Goal: Check status: Check status

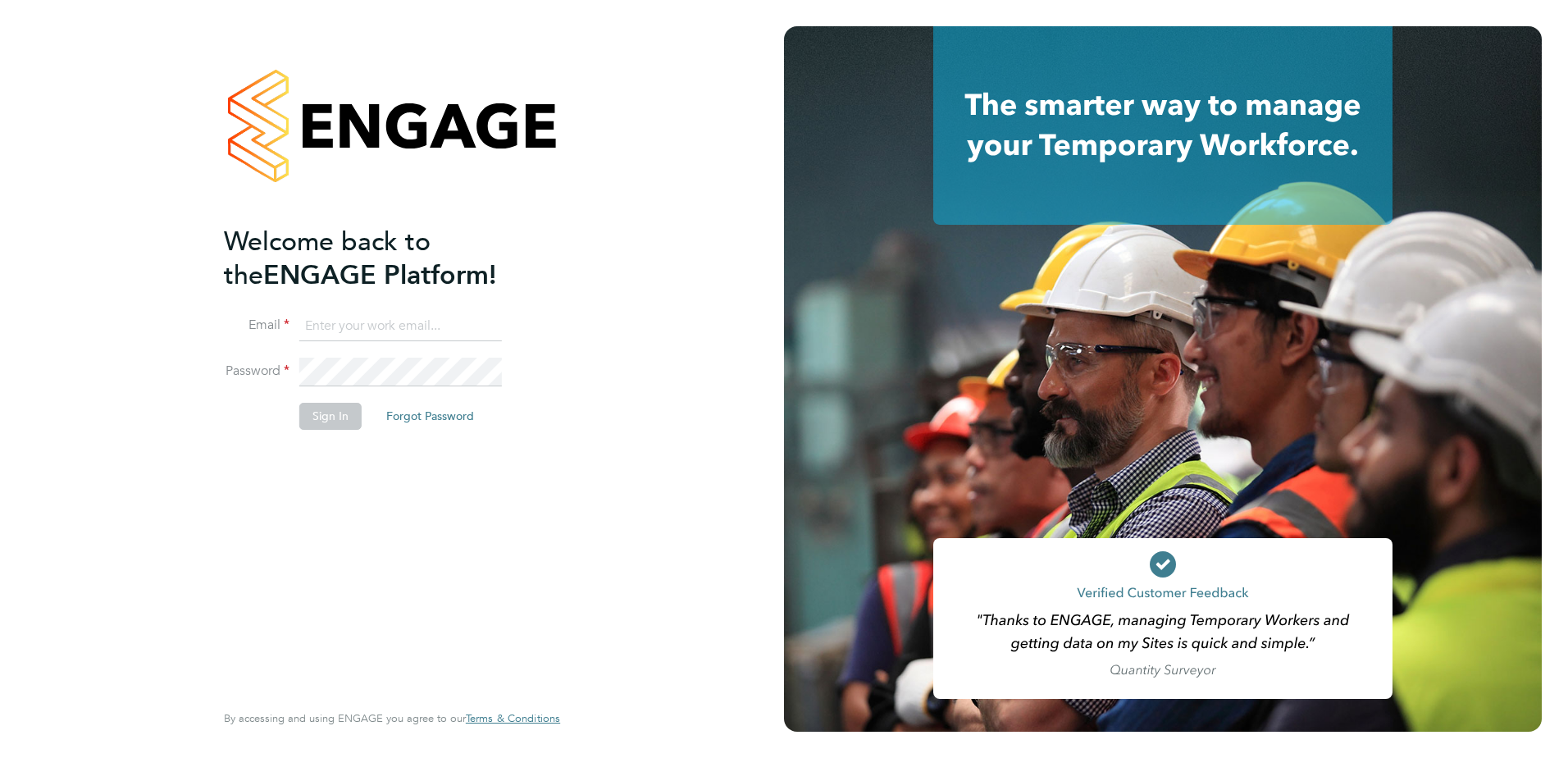
type input "[PERSON_NAME][EMAIL_ADDRESS][PERSON_NAME][DOMAIN_NAME]"
click at [347, 415] on button "Sign In" at bounding box center [330, 416] width 62 height 27
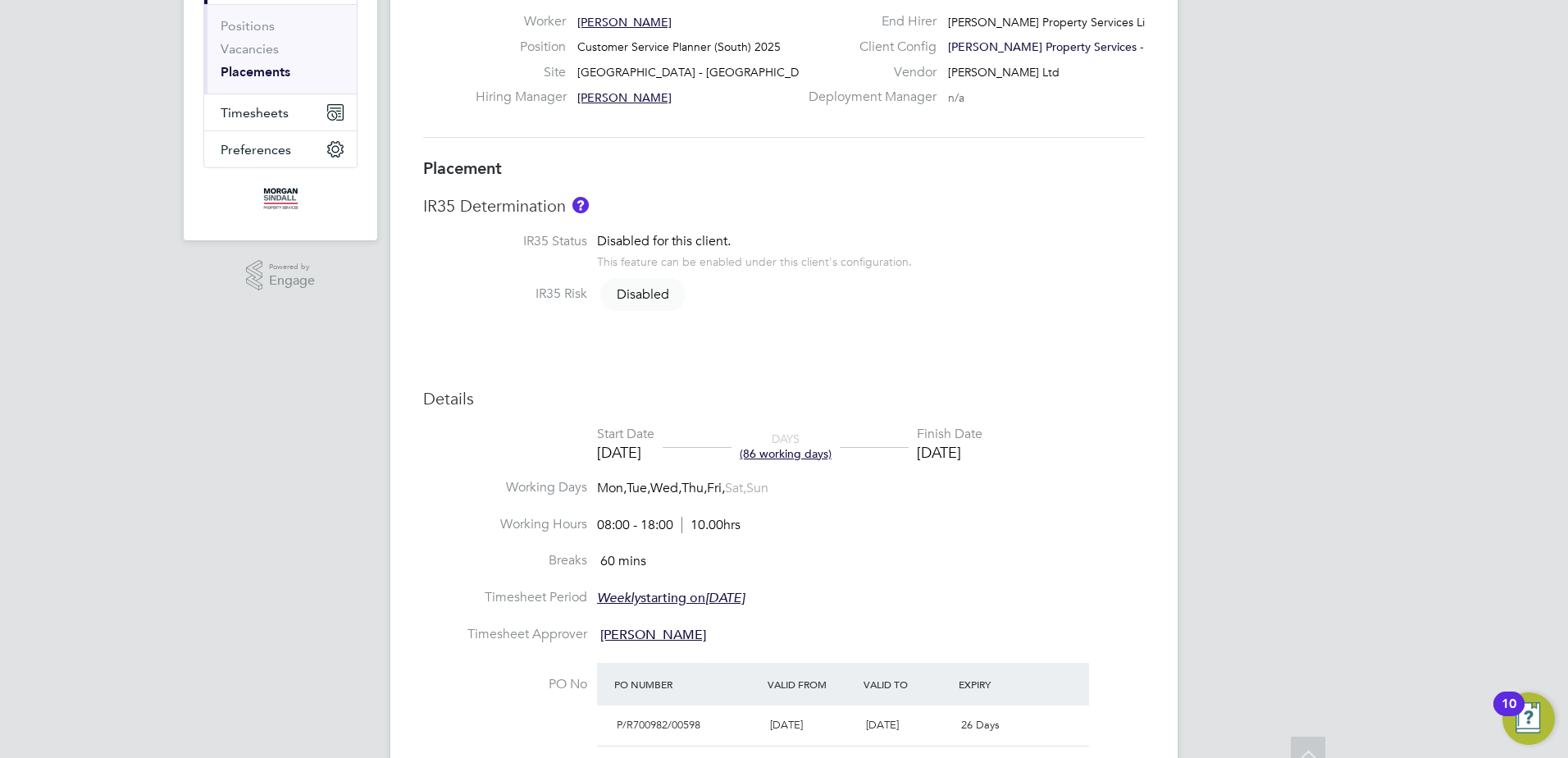
scroll to position [246, 0]
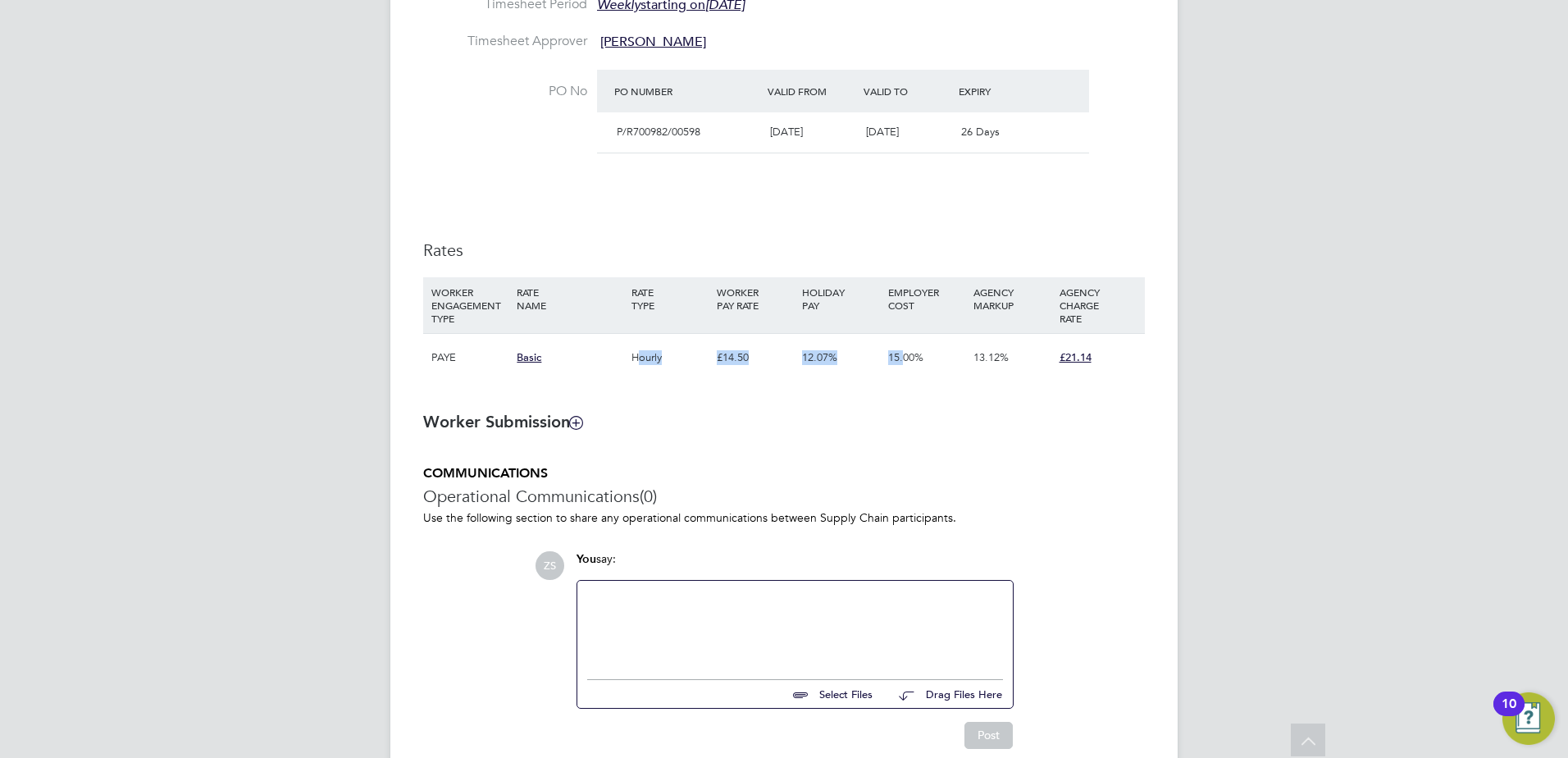
drag, startPoint x: 636, startPoint y: 361, endPoint x: 906, endPoint y: 353, distance: 270.1
click at [906, 353] on div "PAYE Basic Hourly £14.50 12.07% 15.00% 13.12% £21.14" at bounding box center [784, 357] width 722 height 48
drag, startPoint x: 906, startPoint y: 353, endPoint x: 924, endPoint y: 367, distance: 22.8
click at [924, 367] on div "15.00%" at bounding box center [926, 357] width 85 height 47
drag, startPoint x: 1011, startPoint y: 357, endPoint x: 871, endPoint y: 363, distance: 140.1
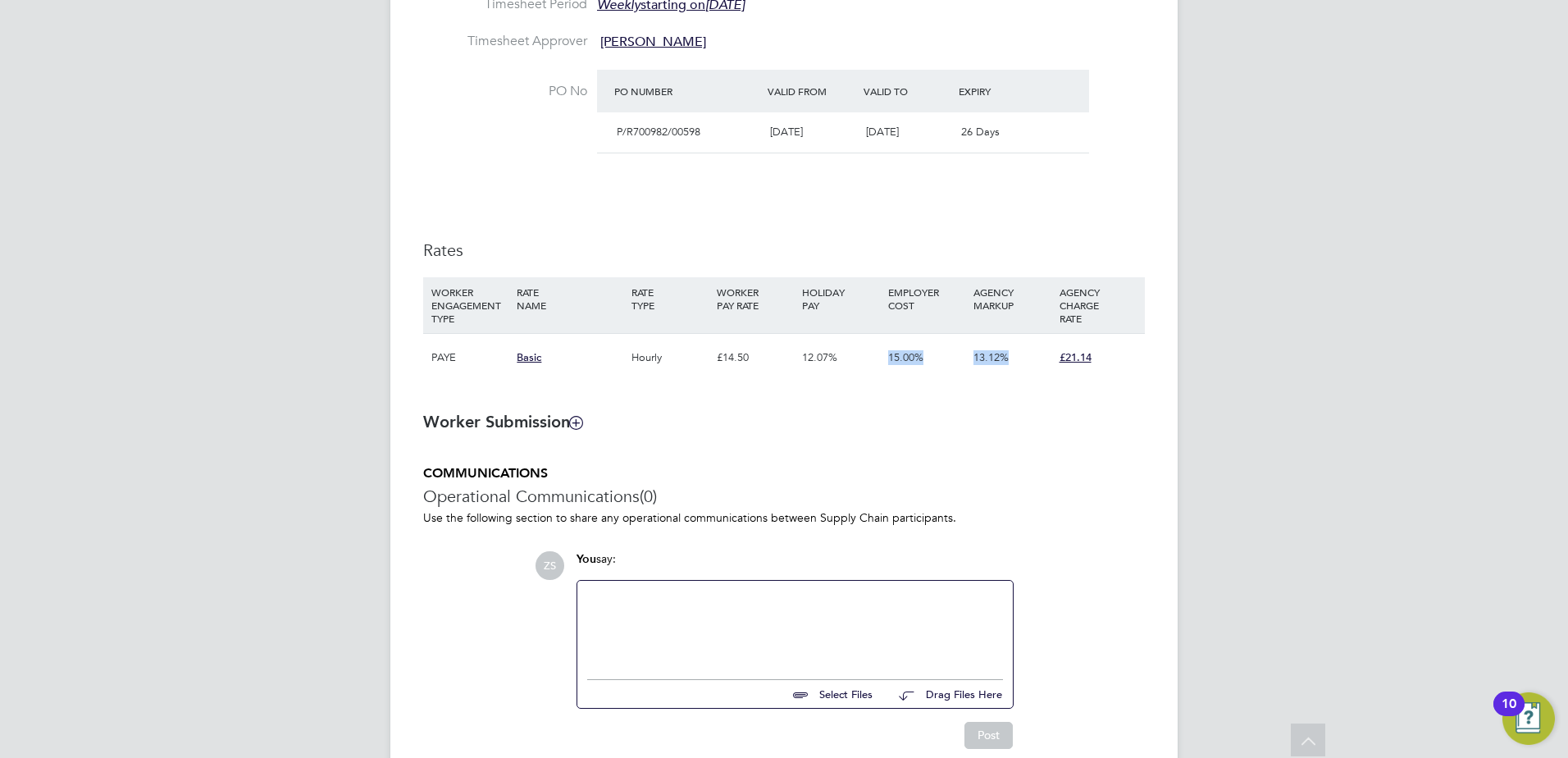
click at [871, 363] on div "PAYE Basic Hourly £14.50 12.07% 15.00% 13.12% £21.14" at bounding box center [784, 357] width 722 height 48
click at [869, 363] on div "12.07%" at bounding box center [840, 357] width 85 height 47
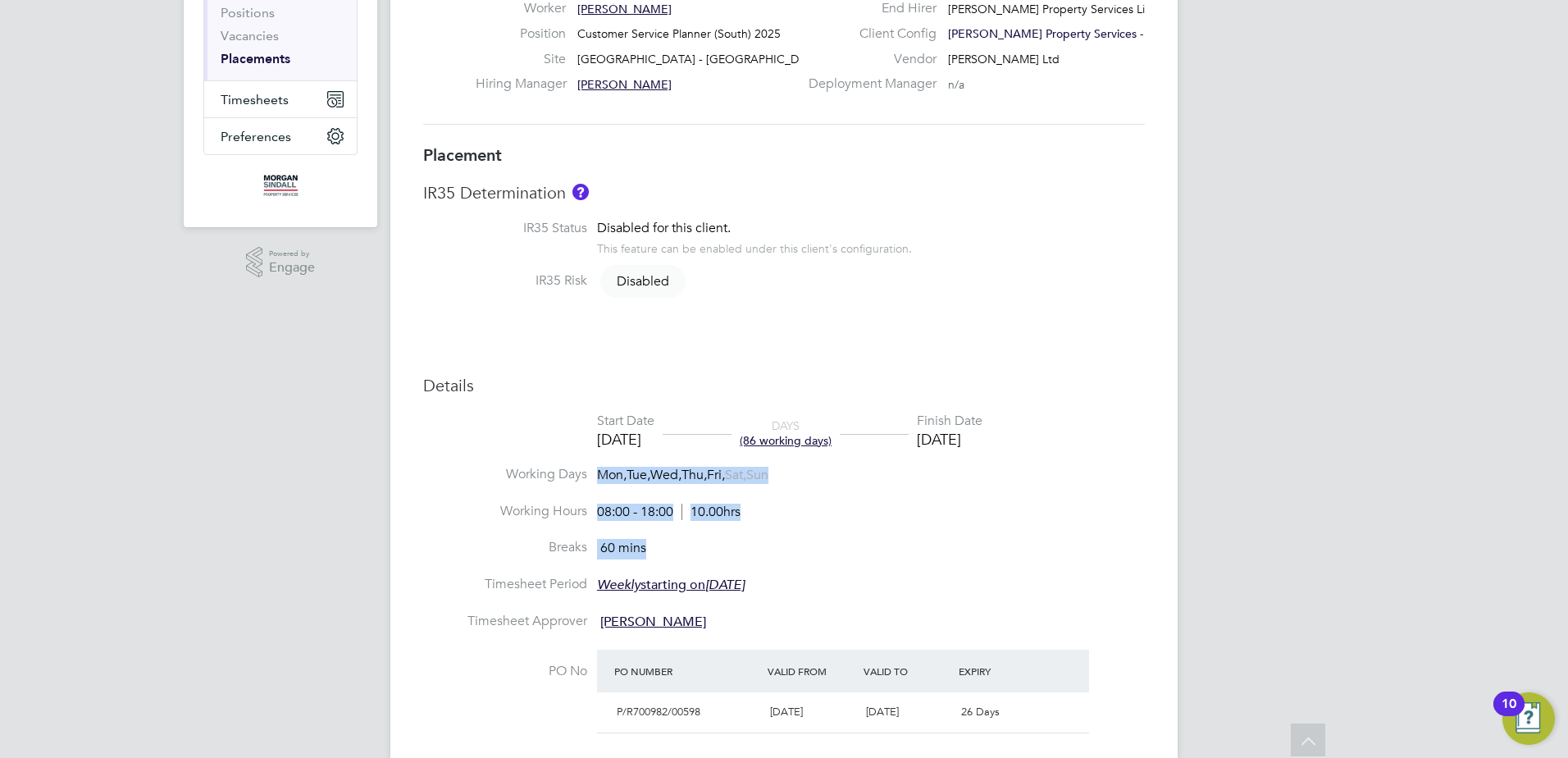
drag, startPoint x: 639, startPoint y: 552, endPoint x: 545, endPoint y: 488, distance: 113.7
click at [545, 488] on ul "Start Date [DATE] DAYS (86 working days) Finish Date [DATE] Working Days Mon, T…" at bounding box center [784, 583] width 722 height 342
drag, startPoint x: 545, startPoint y: 488, endPoint x: 547, endPoint y: 474, distance: 14.1
click at [546, 475] on label "Working Days" at bounding box center [505, 475] width 164 height 17
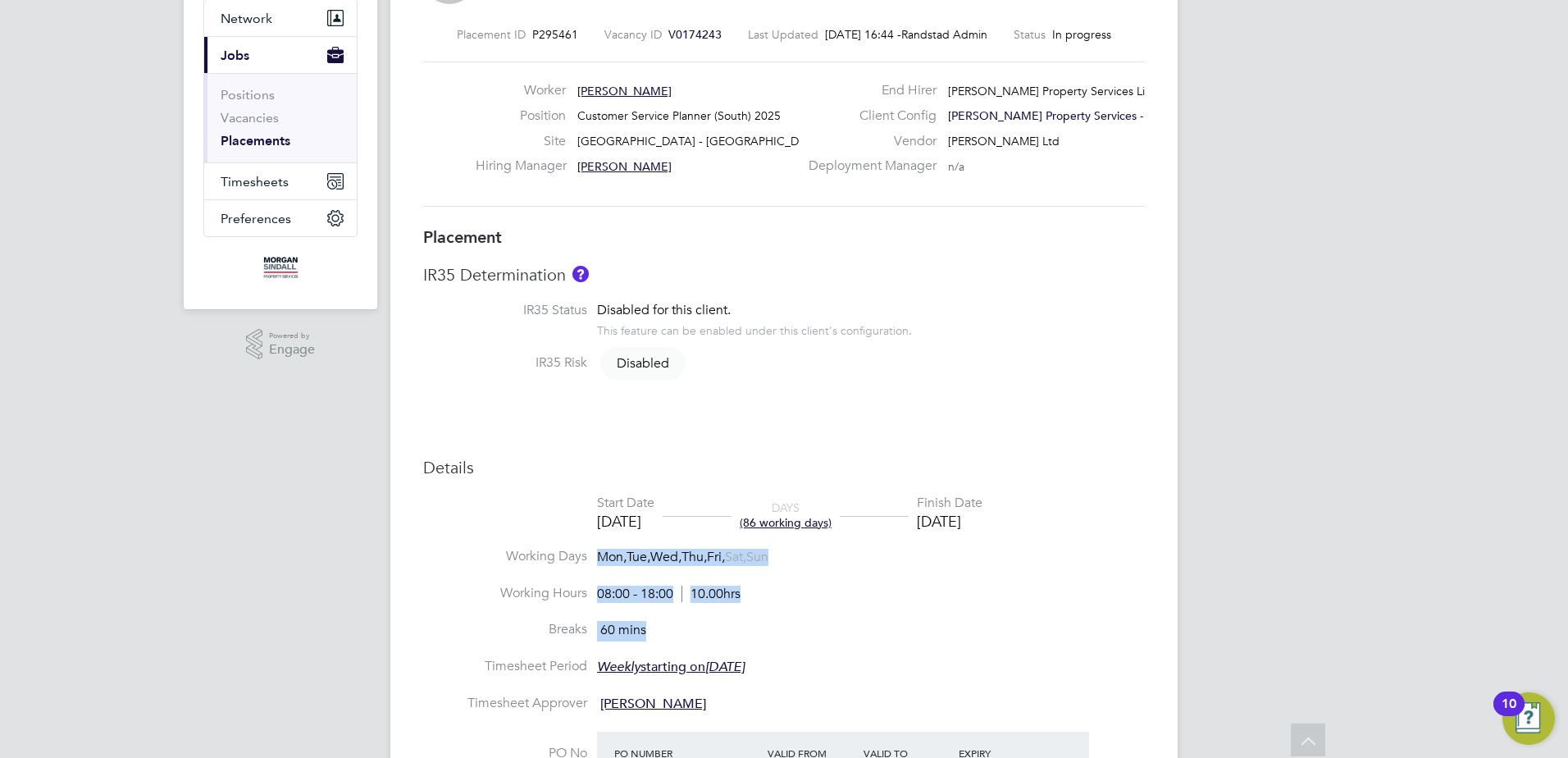
click at [710, 585] on li "Working Days Mon, Tue, Wed, Thu, Fri, Sat, Sun" at bounding box center [784, 566] width 722 height 37
click at [757, 592] on li "Working Hours 08:00 - 18:00 10.00hrs" at bounding box center [784, 603] width 722 height 37
click at [722, 595] on span "10.00hrs" at bounding box center [710, 594] width 59 height 16
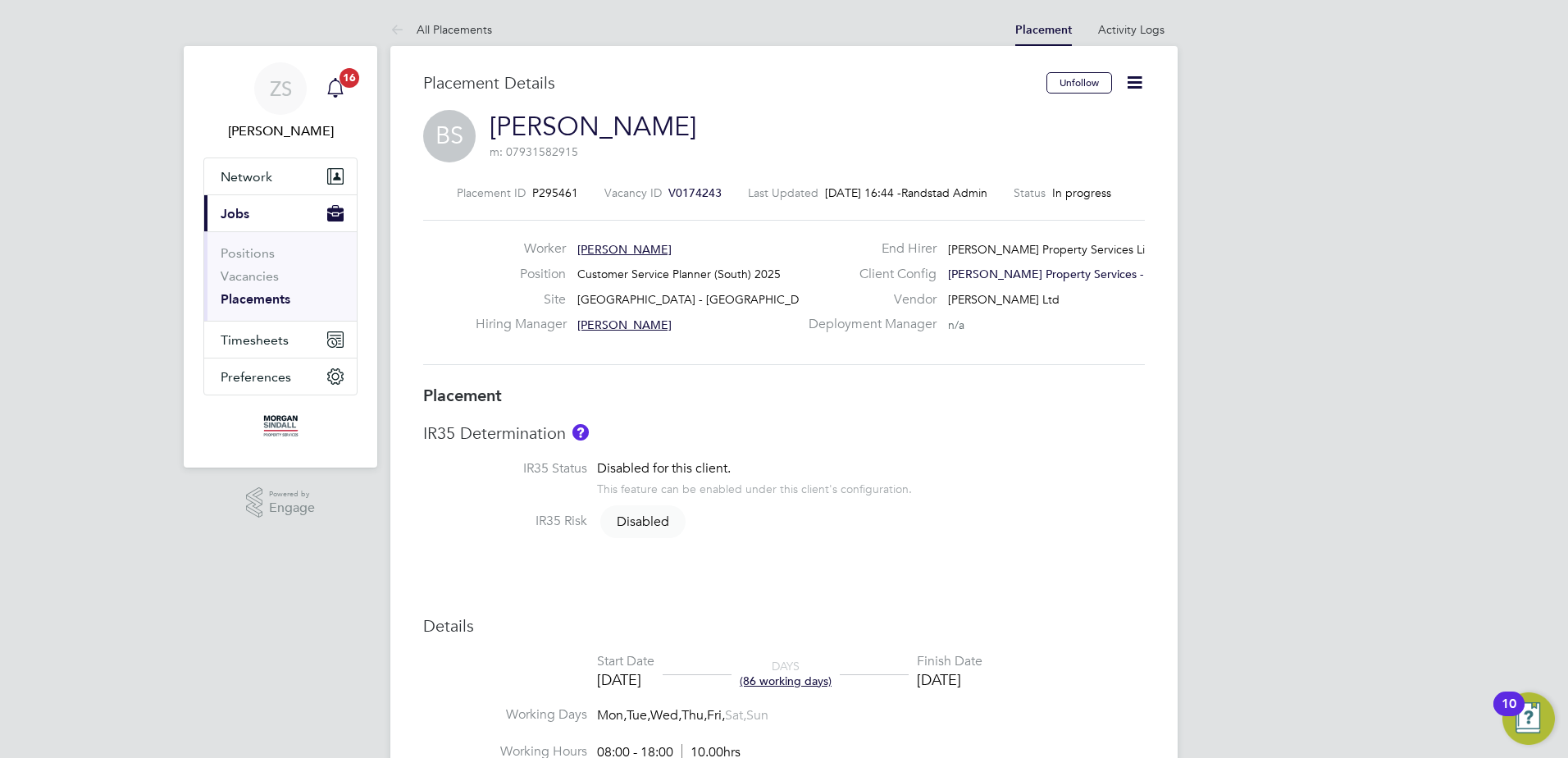
click at [340, 80] on span "16" at bounding box center [349, 77] width 20 height 20
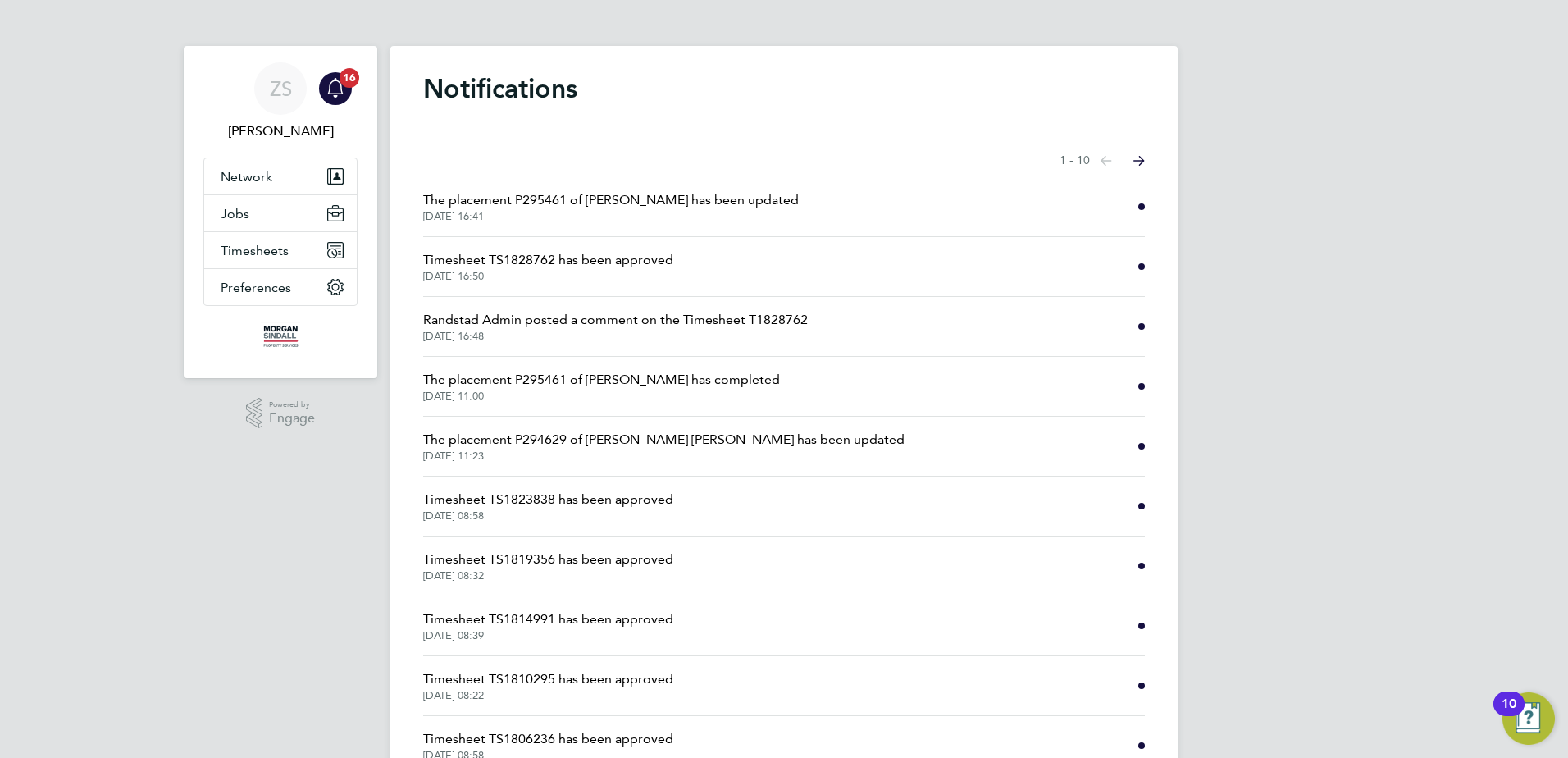
click at [671, 276] on span "[DATE] 16:50" at bounding box center [548, 276] width 250 height 13
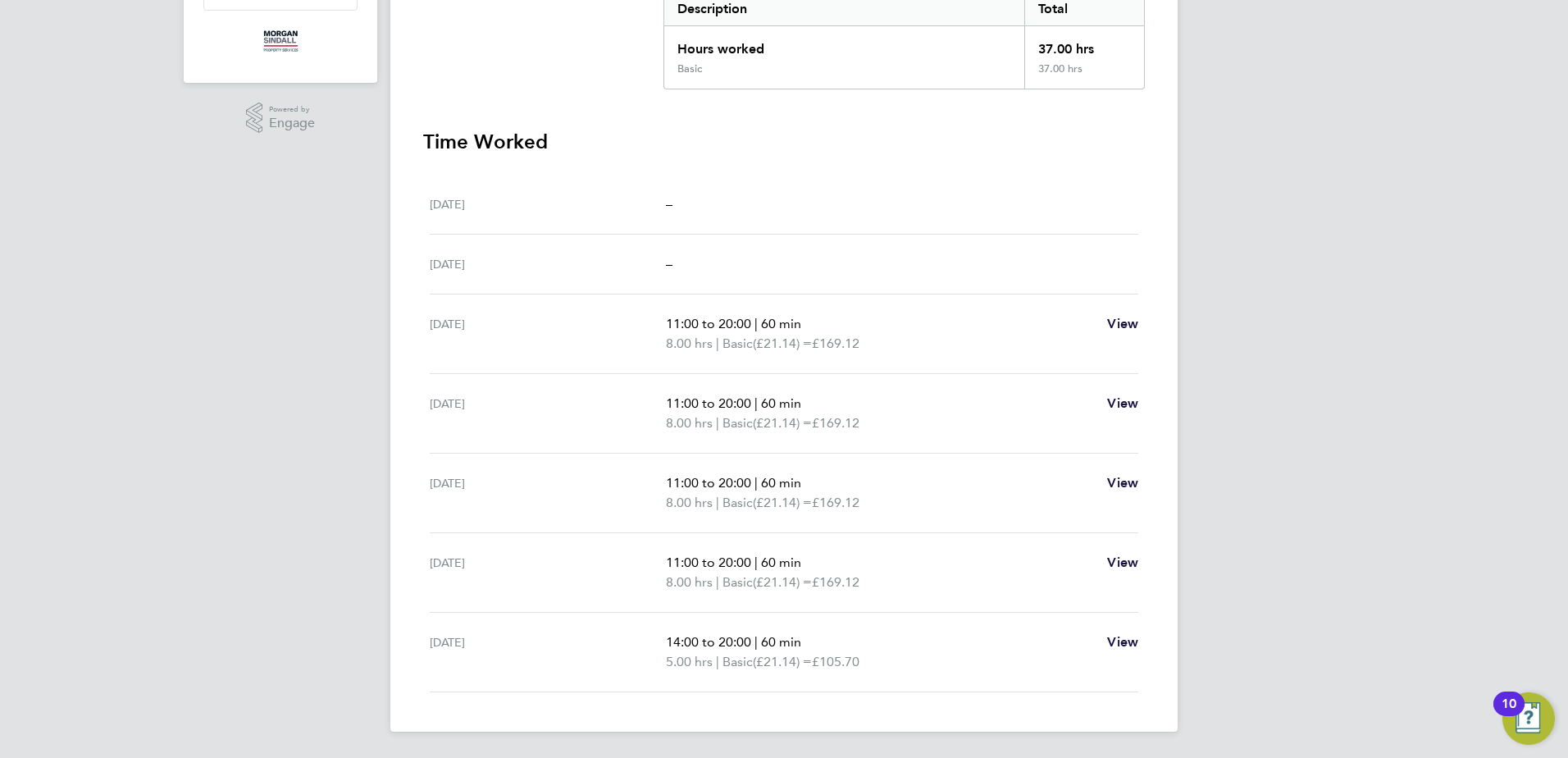
drag, startPoint x: 883, startPoint y: 428, endPoint x: 626, endPoint y: 328, distance: 275.8
click at [626, 328] on ul "[DATE] – [DATE] – [DATE] 11:00 to 20:00 | 60 min 8.00 hrs | Basic (£21.14) = £1…" at bounding box center [784, 434] width 722 height 518
click at [624, 327] on div "[DATE]" at bounding box center [548, 334] width 237 height 40
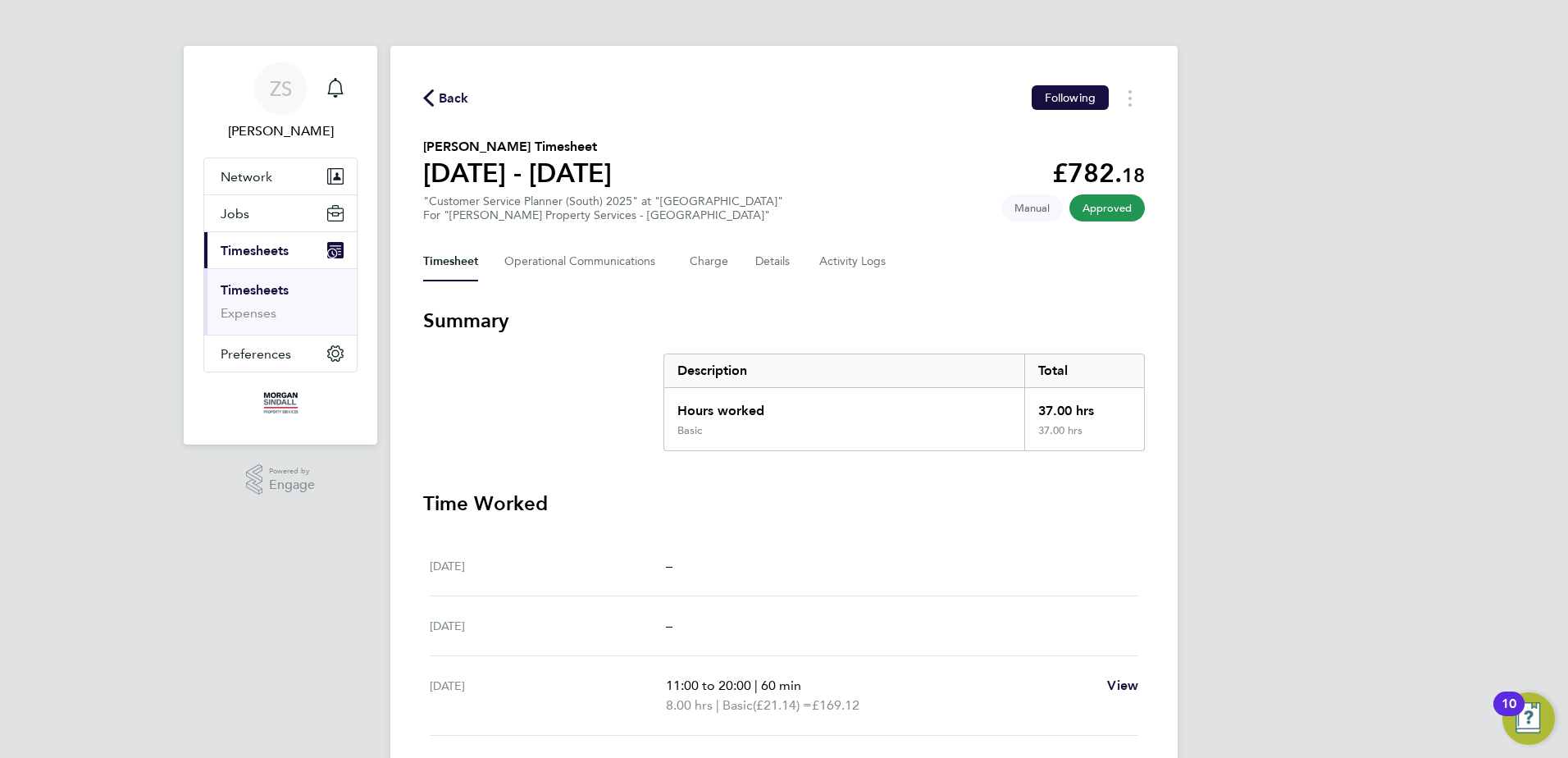
click at [446, 102] on span "Back" at bounding box center [453, 98] width 30 height 20
